Goal: Information Seeking & Learning: Learn about a topic

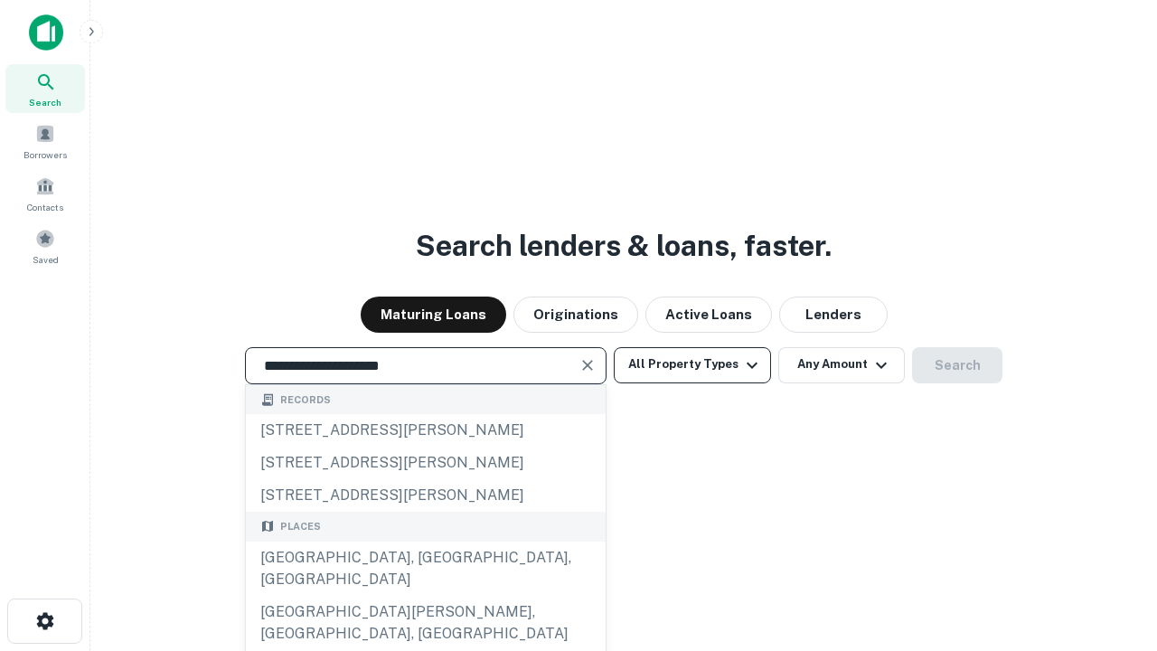
click at [425, 596] on div "[GEOGRAPHIC_DATA], [GEOGRAPHIC_DATA], [GEOGRAPHIC_DATA]" at bounding box center [426, 568] width 360 height 54
click at [692, 364] on button "All Property Types" at bounding box center [692, 365] width 157 height 36
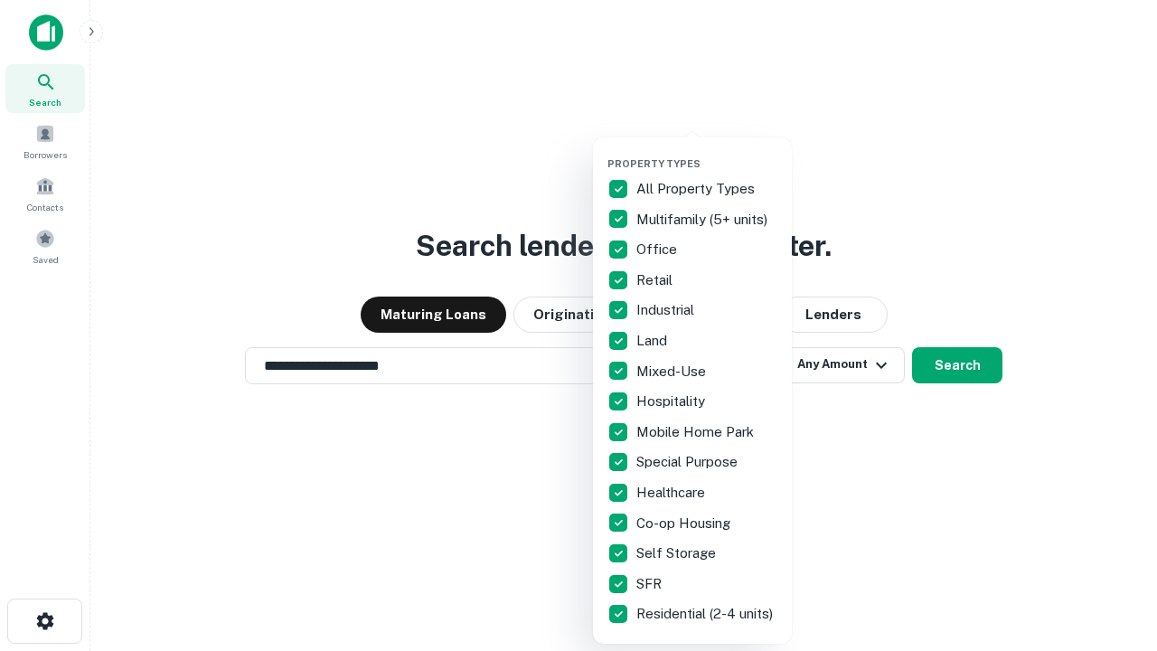
type input "**********"
click at [707, 152] on button "button" at bounding box center [706, 152] width 199 height 1
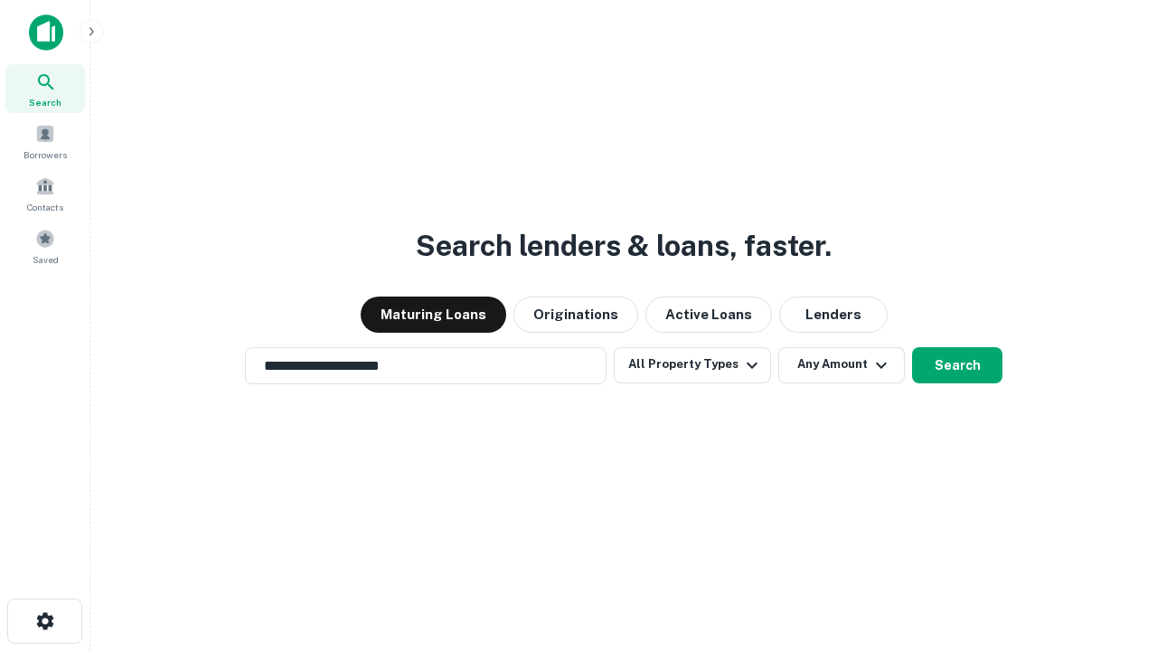
scroll to position [28, 0]
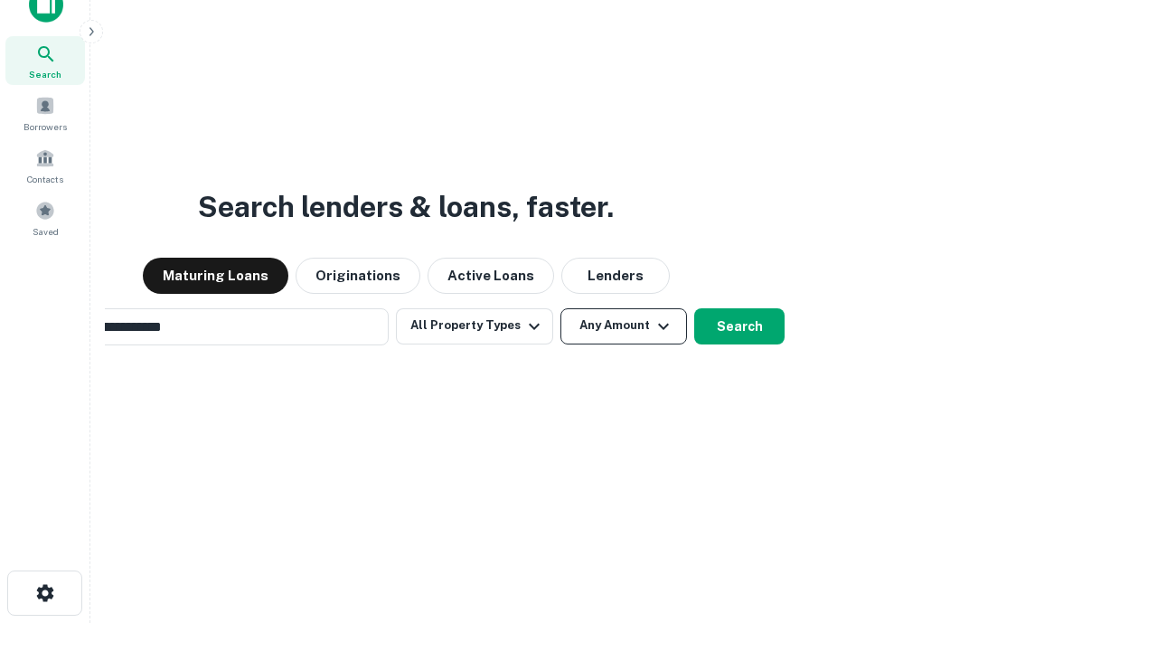
click at [560, 308] on button "Any Amount" at bounding box center [623, 326] width 127 height 36
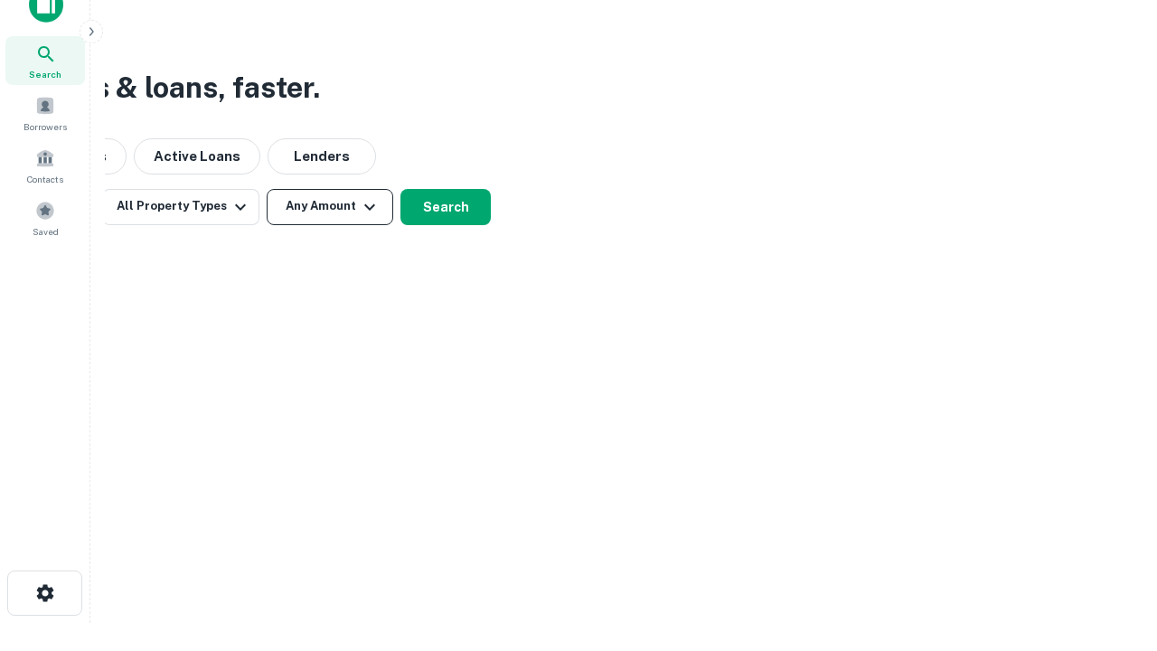
scroll to position [29, 0]
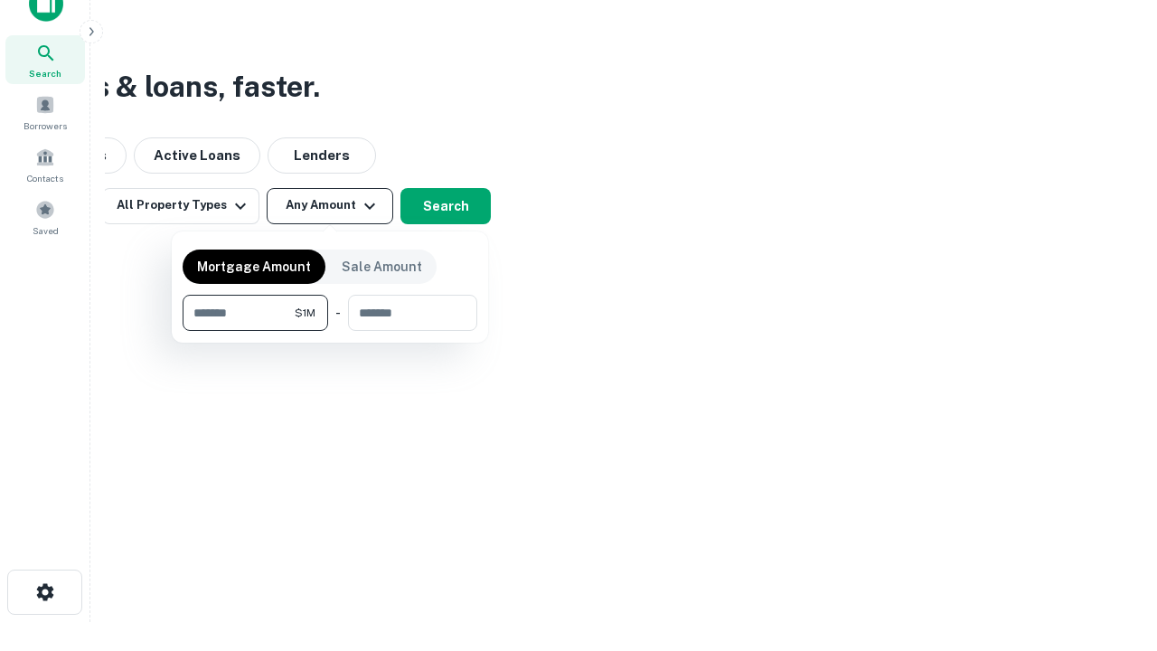
type input "*******"
click at [330, 331] on button "button" at bounding box center [330, 331] width 295 height 1
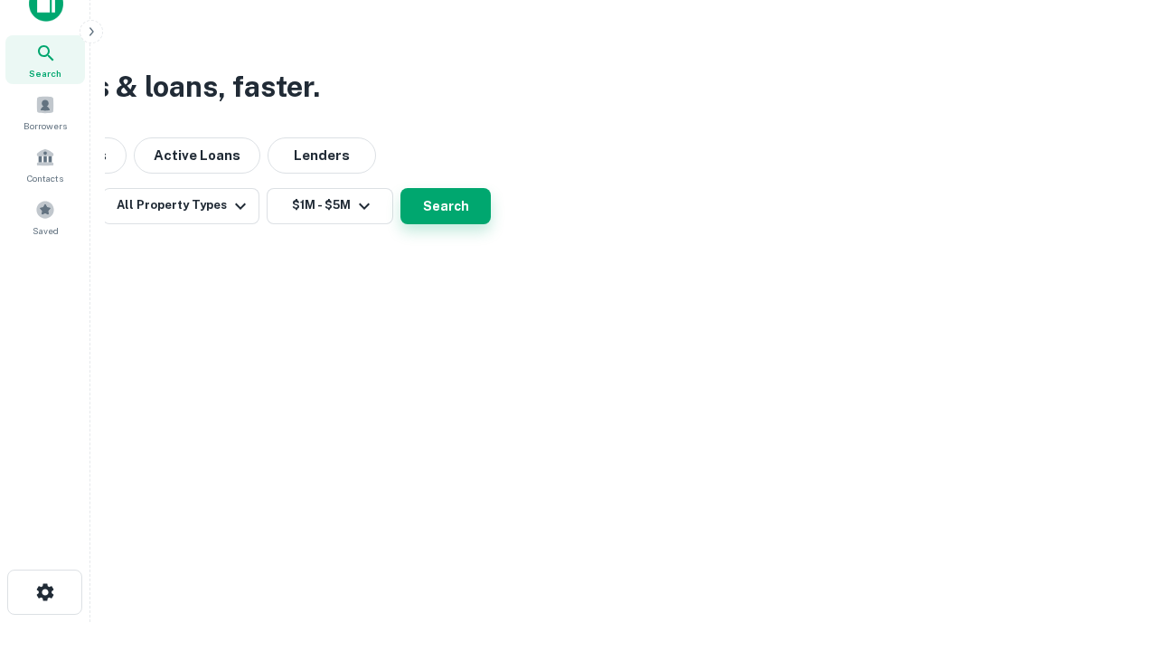
click at [491, 224] on button "Search" at bounding box center [445, 206] width 90 height 36
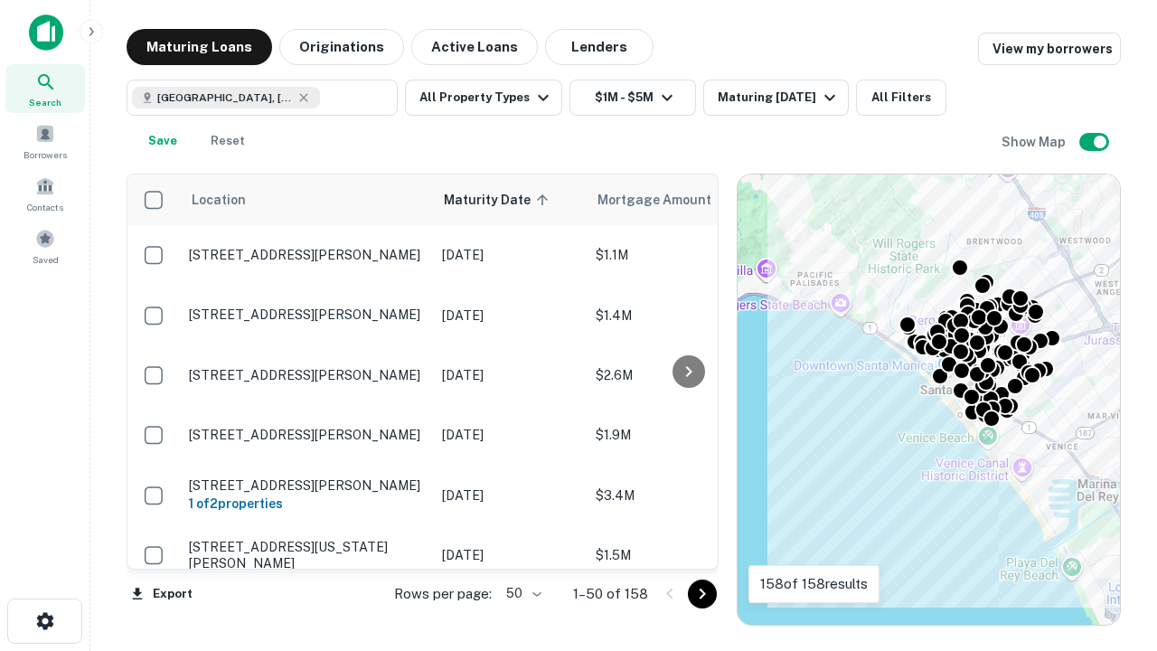
click at [521, 593] on body "Search Borrowers Contacts Saved Maturing Loans Originations Active Loans Lender…" at bounding box center [578, 325] width 1157 height 651
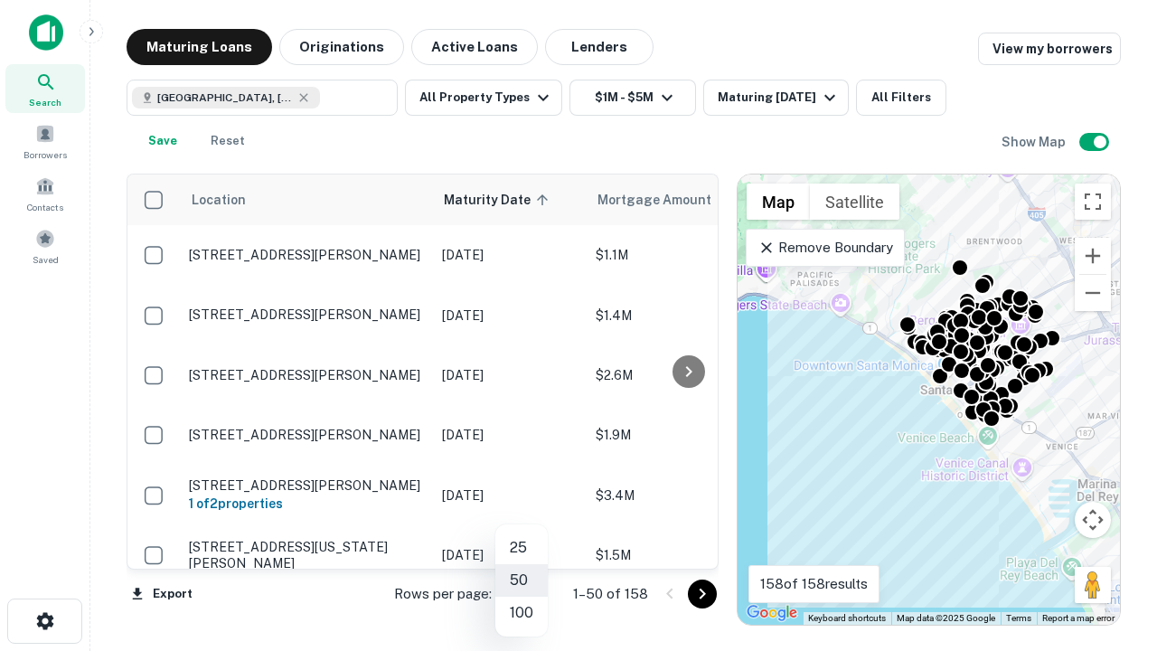
click at [521, 548] on li "25" at bounding box center [521, 547] width 52 height 33
